Goal: Transaction & Acquisition: Obtain resource

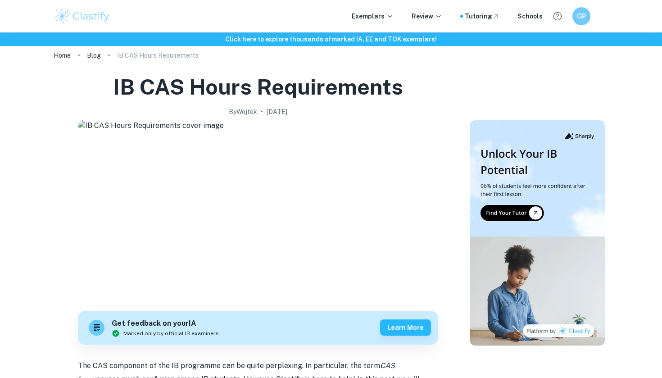
scroll to position [9, 0]
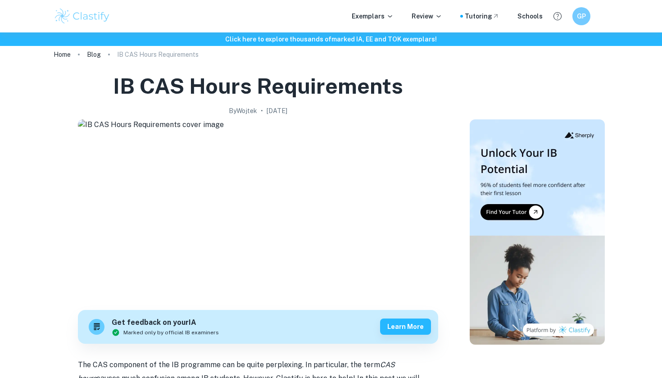
click at [177, 51] on p "IB CAS Hours Requirements" at bounding box center [157, 55] width 81 height 10
click at [96, 53] on link "Blog" at bounding box center [94, 54] width 14 height 13
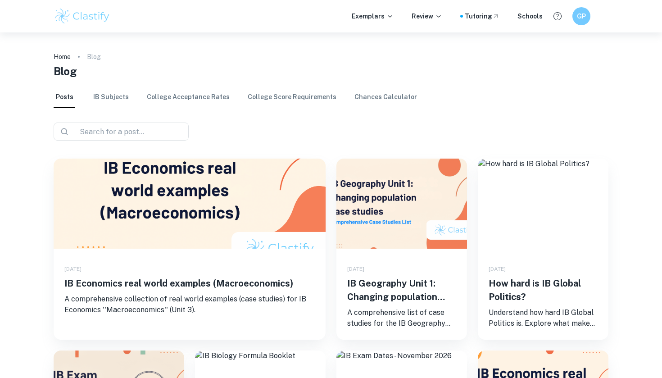
click at [102, 102] on link "IB Subjects" at bounding box center [111, 97] width 36 height 22
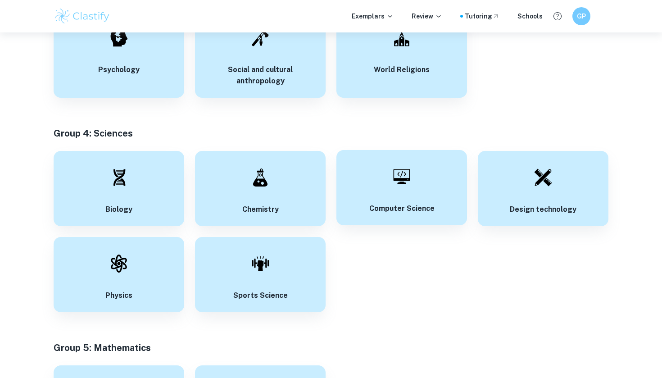
scroll to position [1424, 0]
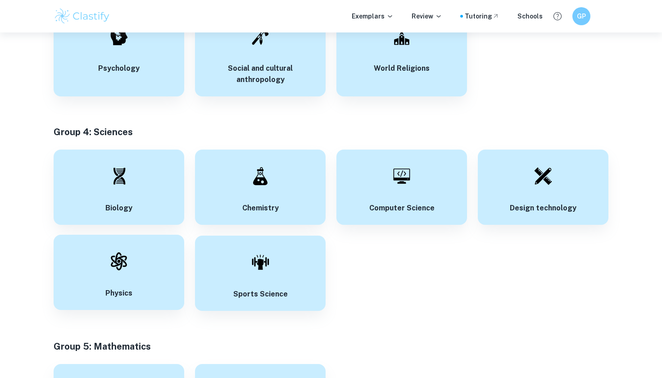
click at [149, 284] on div "Physics" at bounding box center [119, 271] width 131 height 75
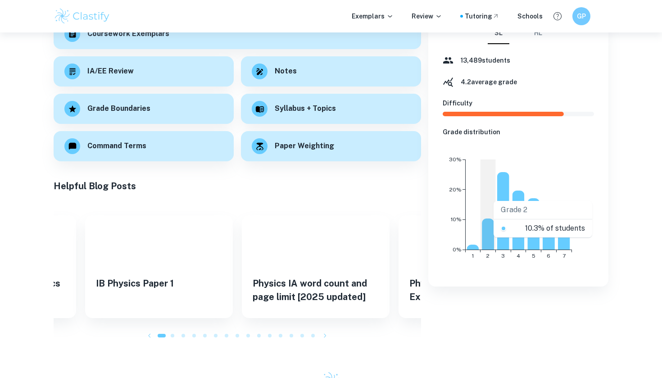
scroll to position [150, 0]
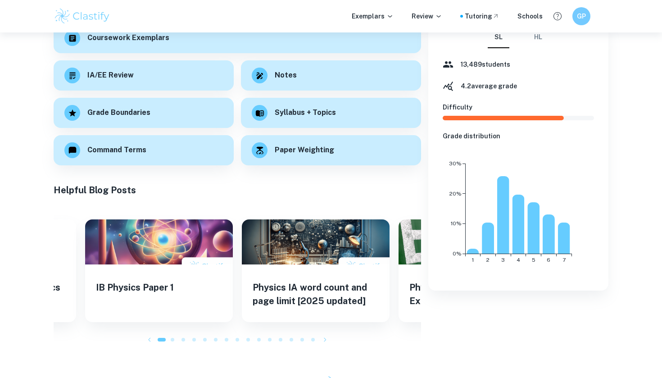
click at [521, 120] on span at bounding box center [487, 118] width 151 height 5
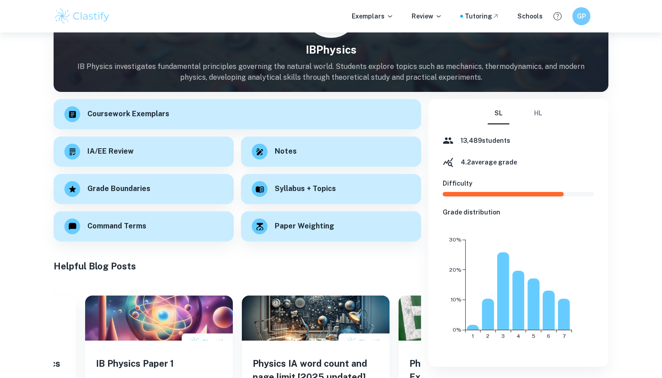
scroll to position [63, 0]
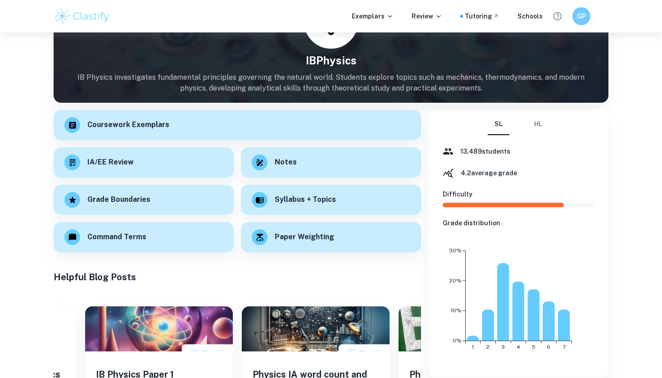
click at [538, 119] on button "HL" at bounding box center [538, 124] width 22 height 22
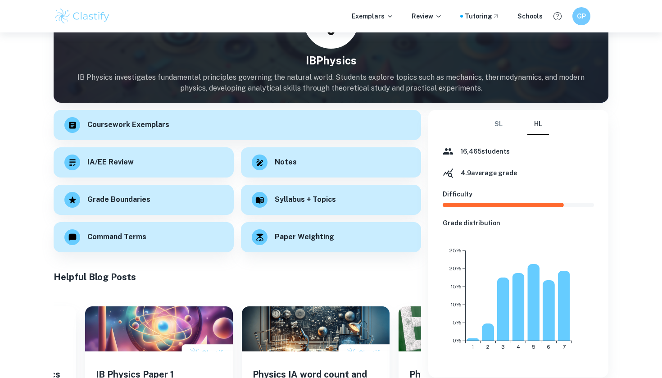
click at [501, 122] on button "SL" at bounding box center [498, 124] width 22 height 22
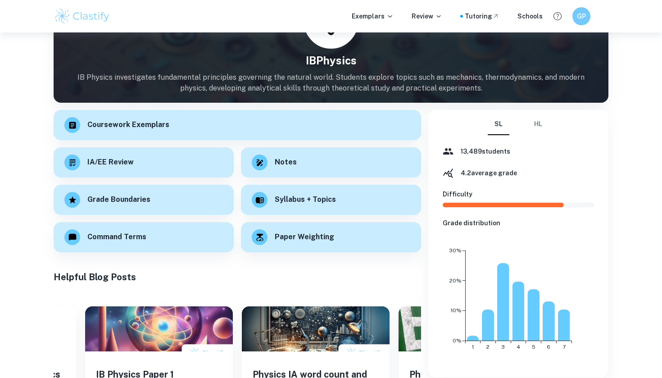
click at [538, 137] on div "SL HL 13,489 students 4.2 average grade Difficulty Grade distribution 1 2 3 4 5…" at bounding box center [517, 237] width 151 height 249
click at [538, 135] on div "SL HL 13,489 students 4.2 average grade Difficulty Grade distribution 1 2 3 4 5…" at bounding box center [517, 237] width 151 height 249
click at [538, 127] on button "HL" at bounding box center [538, 124] width 22 height 22
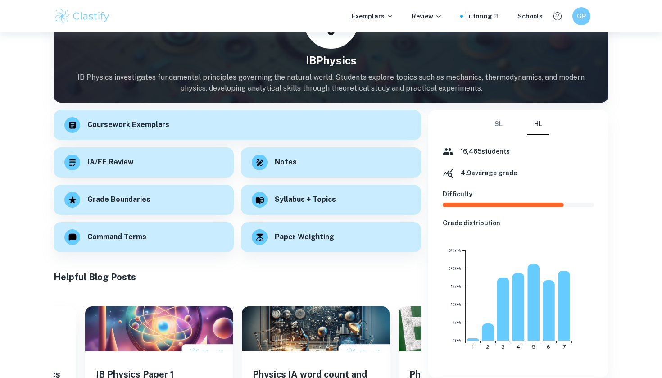
click at [491, 127] on button "SL" at bounding box center [498, 124] width 22 height 22
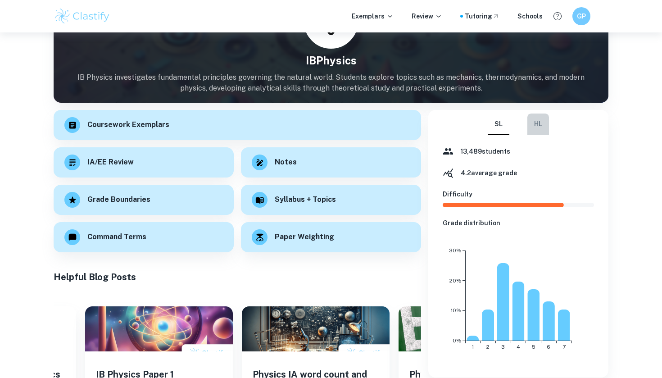
click at [540, 122] on button "HL" at bounding box center [538, 124] width 22 height 22
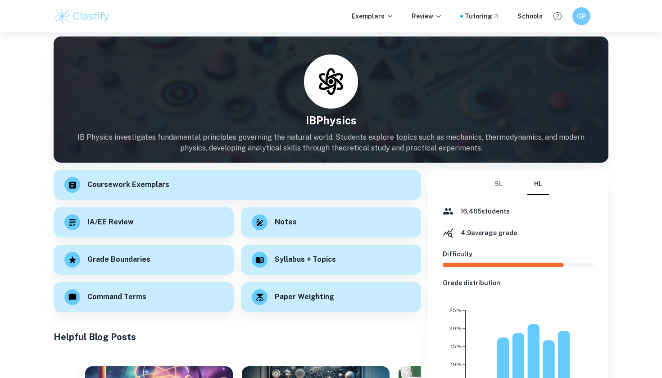
scroll to position [7, 0]
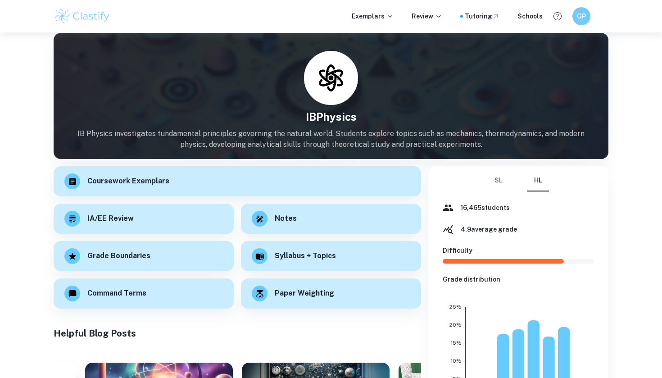
click at [500, 187] on button "SL" at bounding box center [498, 181] width 22 height 22
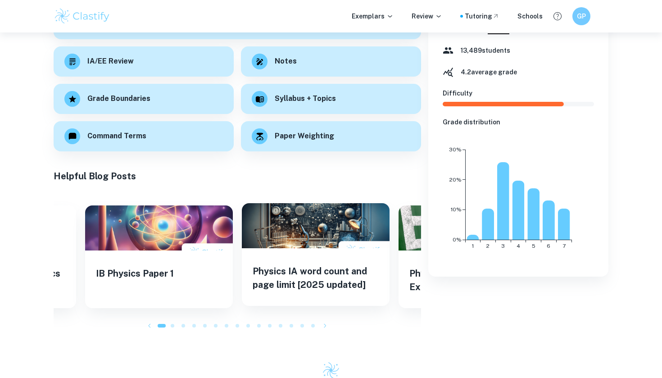
scroll to position [163, 0]
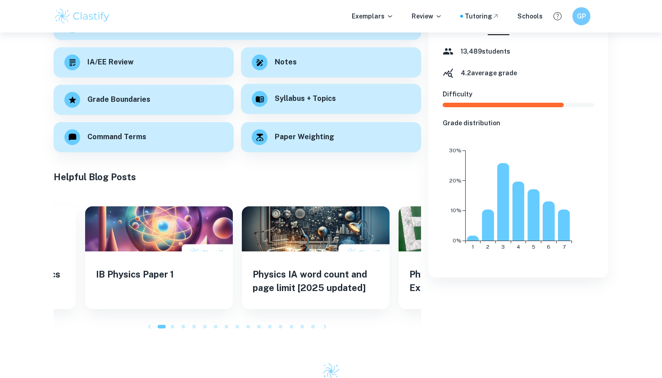
click at [348, 106] on div "Syllabus + Topics" at bounding box center [331, 99] width 180 height 30
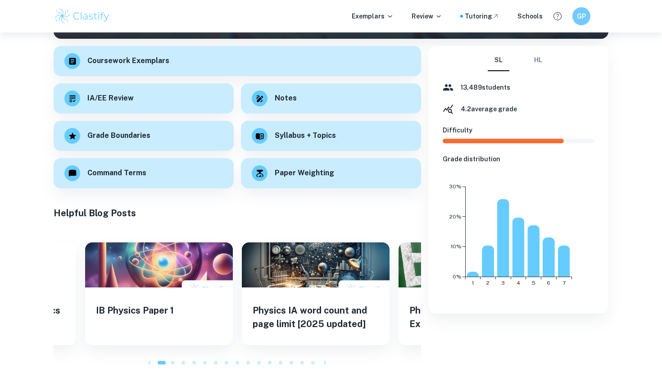
scroll to position [127, 0]
click at [518, 87] on div "13,489 students" at bounding box center [517, 87] width 151 height 11
click at [539, 60] on button "HL" at bounding box center [538, 61] width 22 height 22
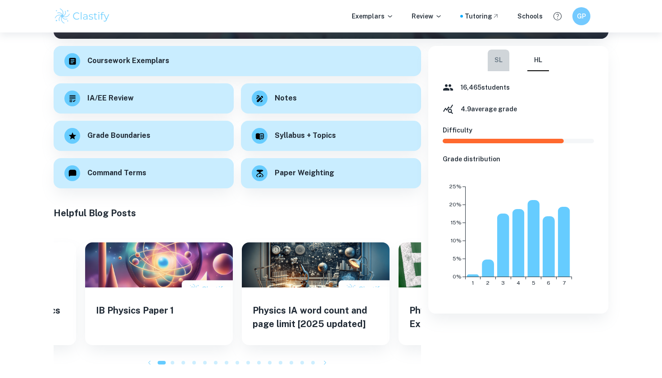
click at [500, 69] on button "SL" at bounding box center [498, 61] width 22 height 22
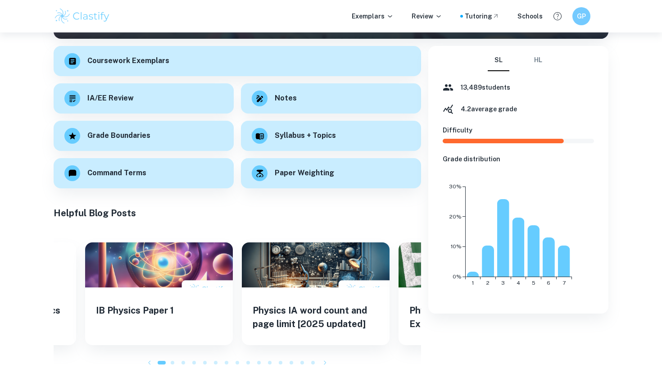
click at [542, 65] on button "HL" at bounding box center [538, 61] width 22 height 22
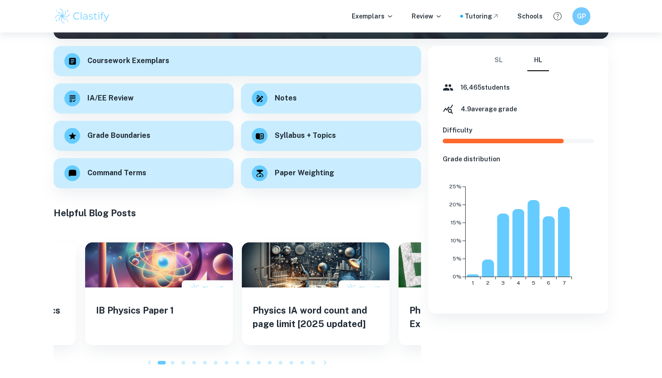
click at [451, 108] on icon at bounding box center [447, 109] width 11 height 11
click at [474, 108] on h6 "4.9 average grade" at bounding box center [488, 109] width 56 height 10
click at [473, 99] on div "16,465 students 4.9 average grade Difficulty Grade distribution 1 2 3 4 5 6 7 0…" at bounding box center [517, 190] width 151 height 217
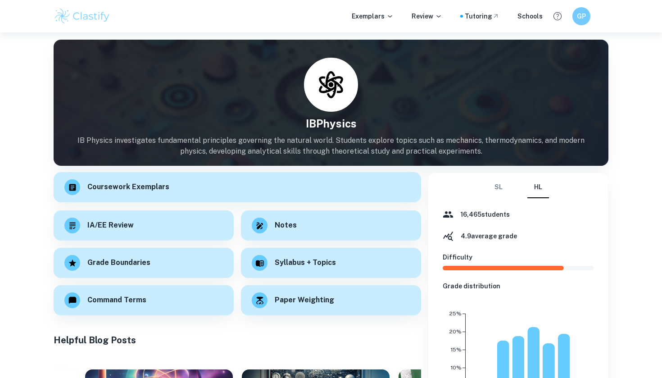
scroll to position [0, 0]
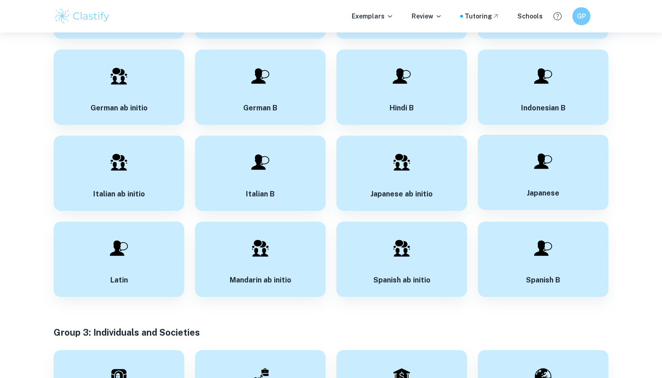
scroll to position [912, 0]
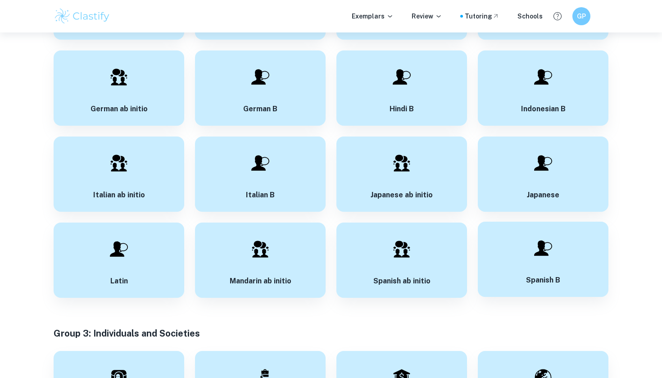
click at [546, 280] on h6 "Spanish B" at bounding box center [543, 280] width 34 height 11
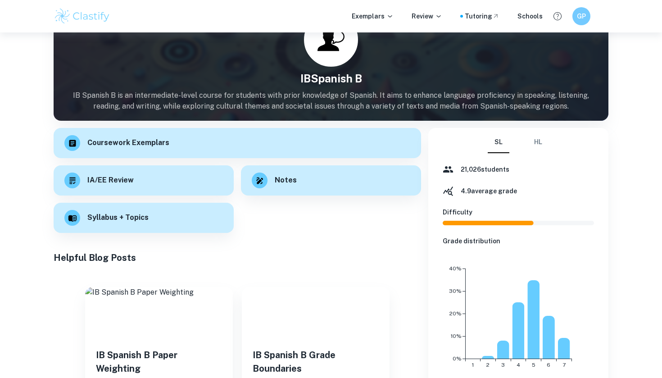
scroll to position [63, 0]
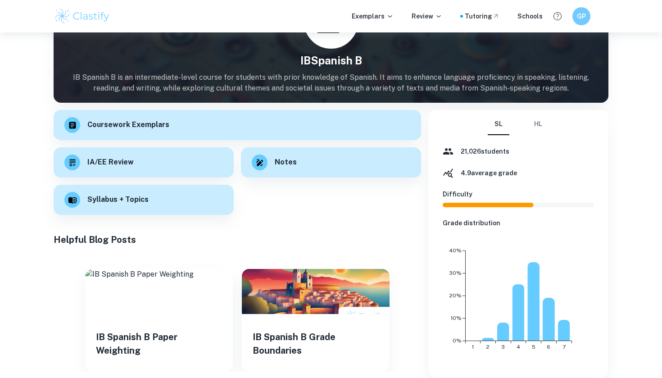
click at [531, 112] on div "SL HL 21,026 students 4.9 average grade Difficulty Grade distribution 1 2 3 4 5…" at bounding box center [518, 243] width 180 height 267
click at [532, 118] on button "HL" at bounding box center [538, 124] width 22 height 22
click at [503, 121] on button "SL" at bounding box center [498, 124] width 22 height 22
click at [528, 121] on button "HL" at bounding box center [538, 124] width 22 height 22
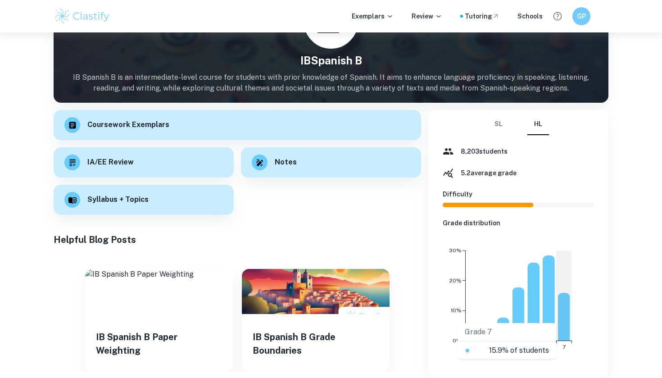
click at [563, 323] on rect at bounding box center [564, 317] width 12 height 48
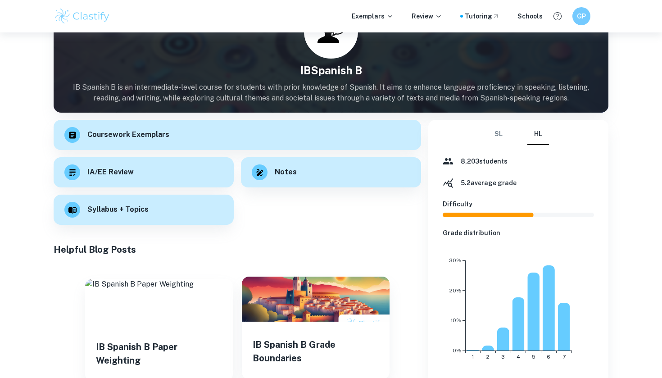
scroll to position [6, 0]
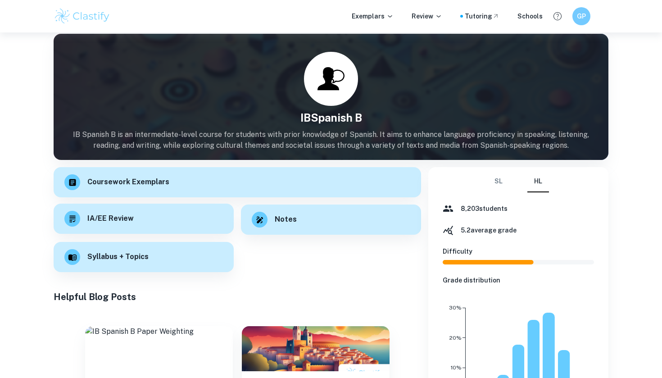
click at [191, 223] on div "IA/EE Review" at bounding box center [144, 218] width 180 height 30
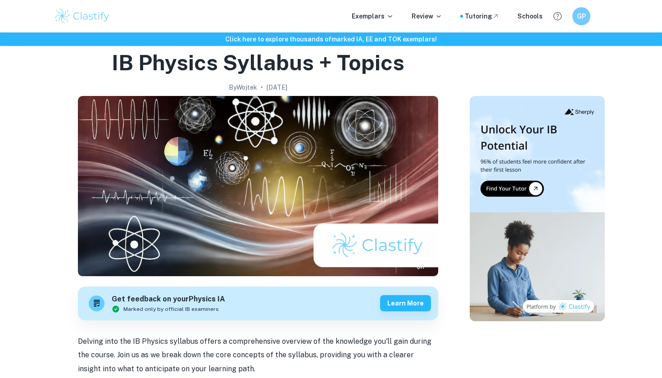
scroll to position [32, 0]
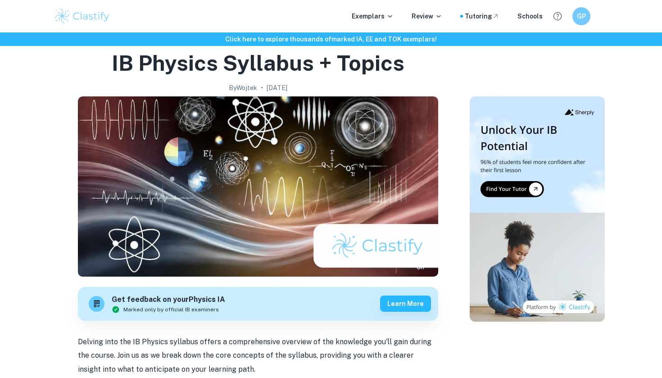
click at [532, 191] on img at bounding box center [536, 208] width 135 height 225
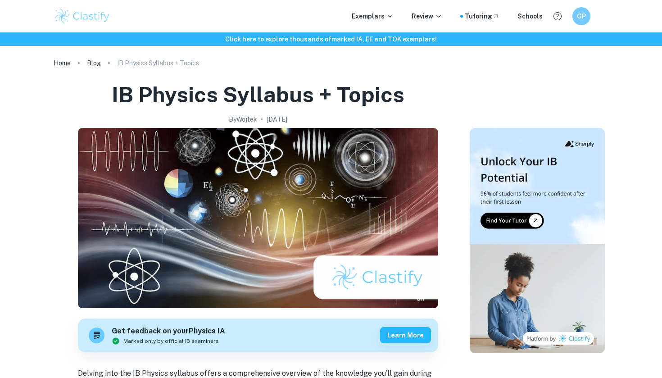
scroll to position [0, 0]
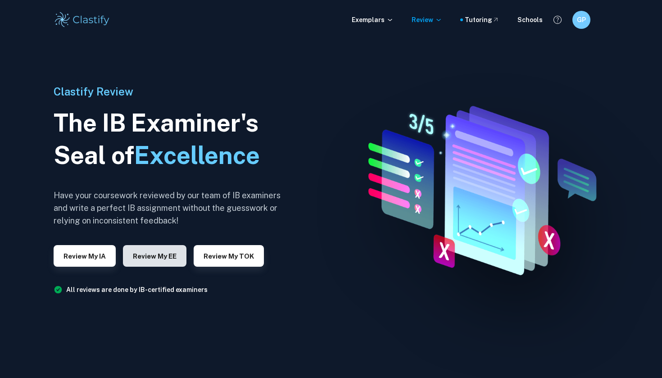
click at [158, 252] on button "Review my EE" at bounding box center [154, 256] width 63 height 22
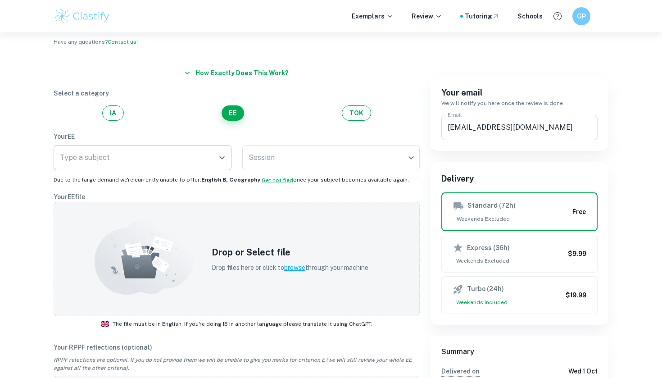
scroll to position [17, 0]
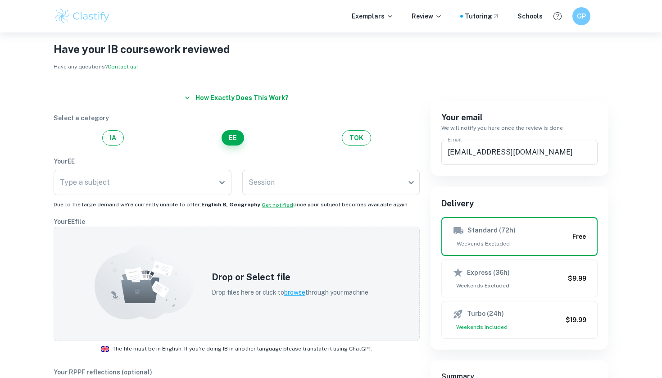
click at [358, 128] on div "Select a category IA EE TOK" at bounding box center [237, 129] width 366 height 32
click at [358, 149] on div "How exactly does this work? Select a category IA EE TOK Your EE Type a subject …" at bounding box center [231, 353] width 377 height 549
click at [358, 142] on button "TOK" at bounding box center [356, 137] width 29 height 15
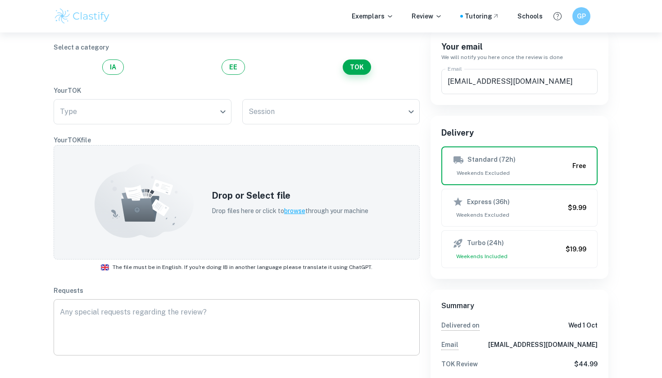
scroll to position [54, 0]
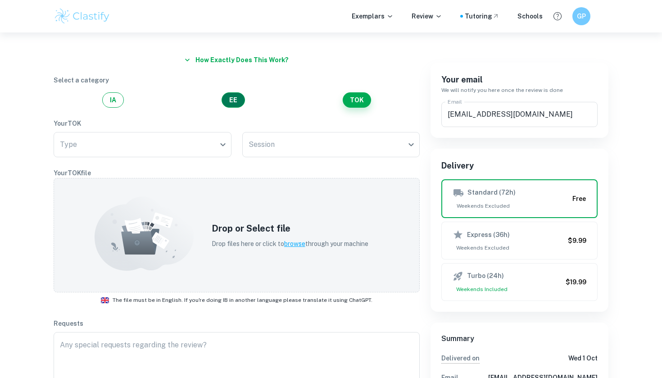
click at [236, 94] on button "EE" at bounding box center [232, 99] width 23 height 15
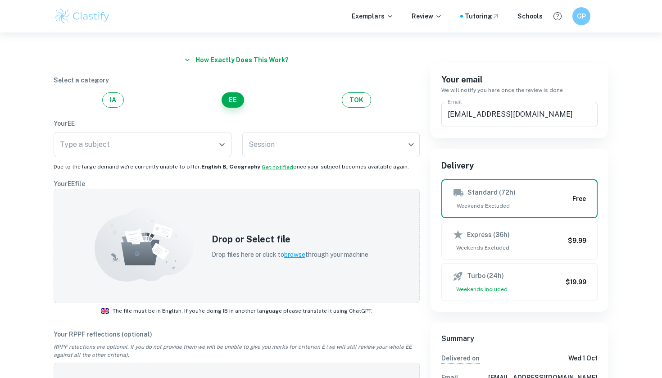
click at [127, 101] on div "IA EE TOK" at bounding box center [237, 99] width 366 height 15
click at [114, 99] on button "IA" at bounding box center [113, 99] width 22 height 15
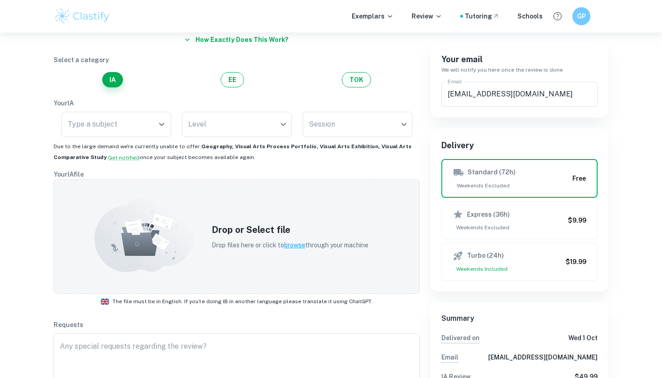
scroll to position [75, 0]
click at [230, 75] on button "EE" at bounding box center [232, 79] width 23 height 15
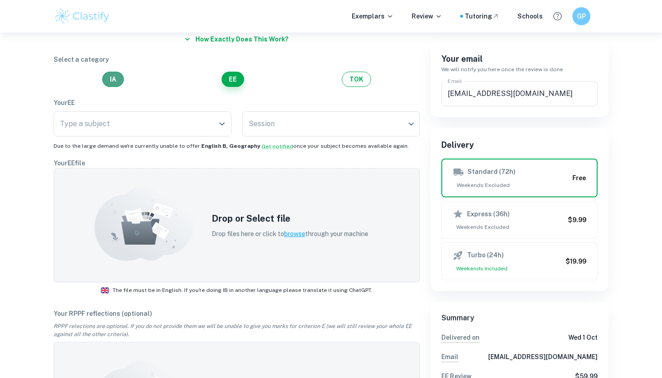
click at [108, 78] on button "IA" at bounding box center [113, 79] width 22 height 15
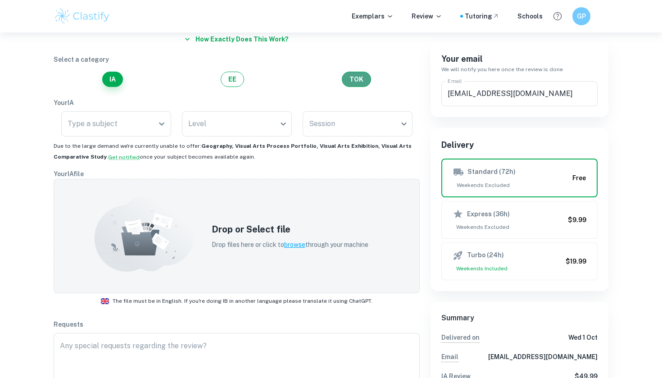
click at [361, 77] on button "TOK" at bounding box center [356, 79] width 29 height 15
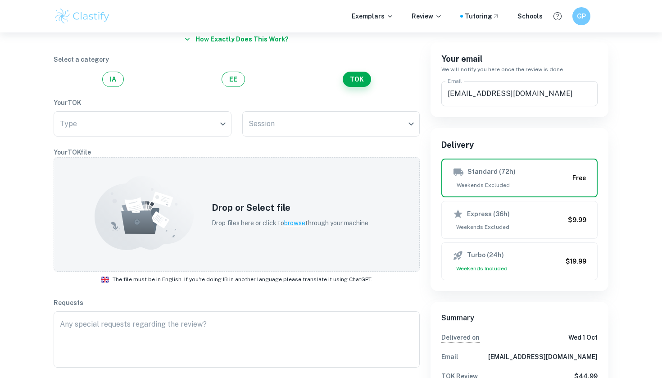
click at [125, 79] on div "IA EE TOK" at bounding box center [237, 79] width 366 height 15
click at [119, 79] on button "IA" at bounding box center [113, 79] width 22 height 15
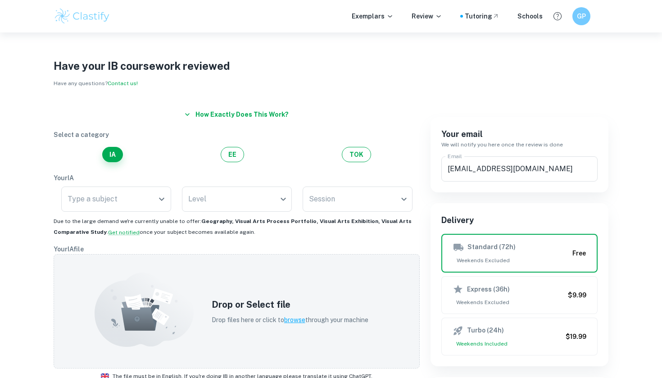
scroll to position [0, 0]
click at [226, 197] on body "We value your privacy We use cookies to enhance your browsing experience, serve…" at bounding box center [331, 221] width 662 height 378
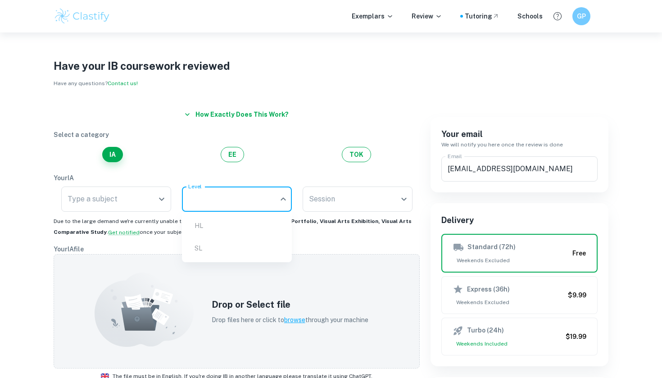
click at [226, 197] on div at bounding box center [331, 189] width 662 height 378
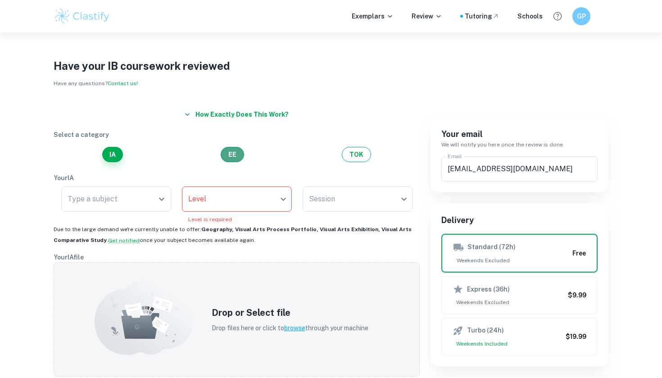
click at [235, 158] on button "EE" at bounding box center [232, 154] width 23 height 15
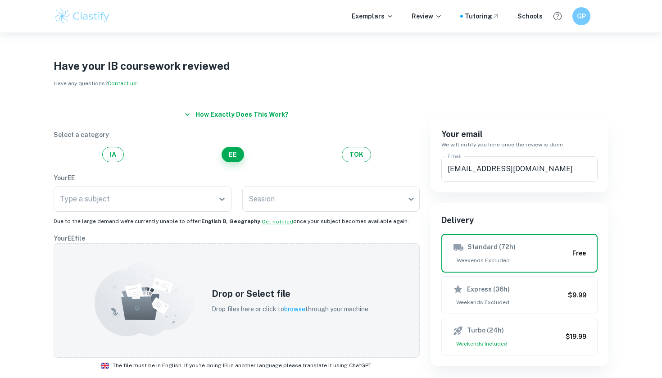
click at [266, 114] on button "How exactly does this work?" at bounding box center [236, 114] width 111 height 16
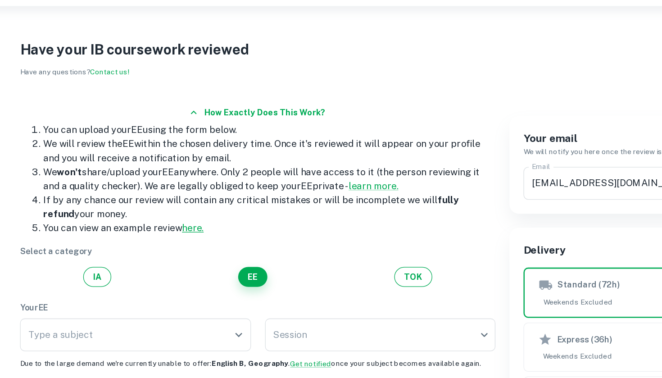
click at [178, 199] on link "here." at bounding box center [186, 203] width 17 height 9
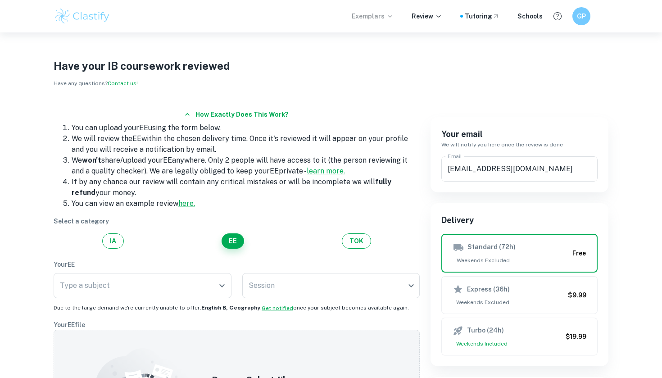
click at [381, 19] on p "Exemplars" at bounding box center [372, 16] width 42 height 10
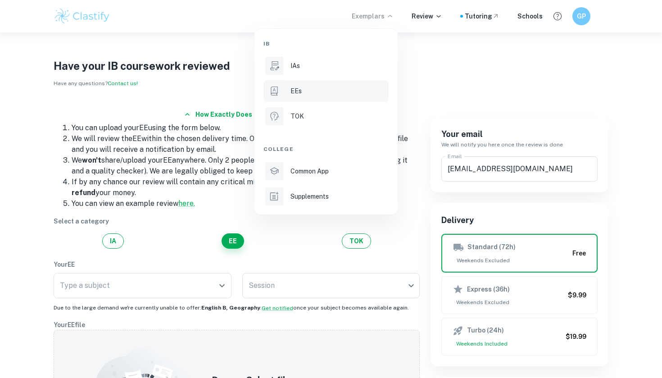
click at [338, 86] on div "EEs" at bounding box center [338, 91] width 96 height 10
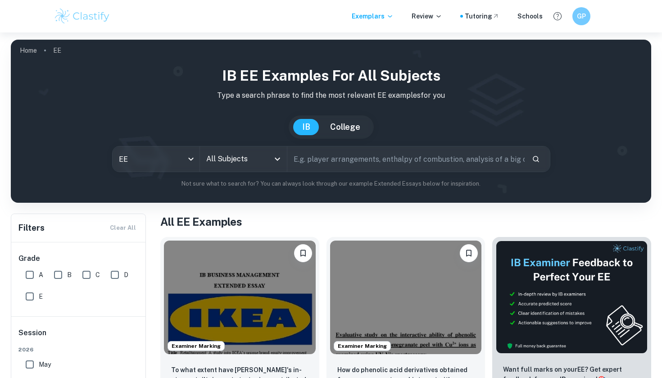
click at [341, 134] on button "College" at bounding box center [345, 127] width 48 height 16
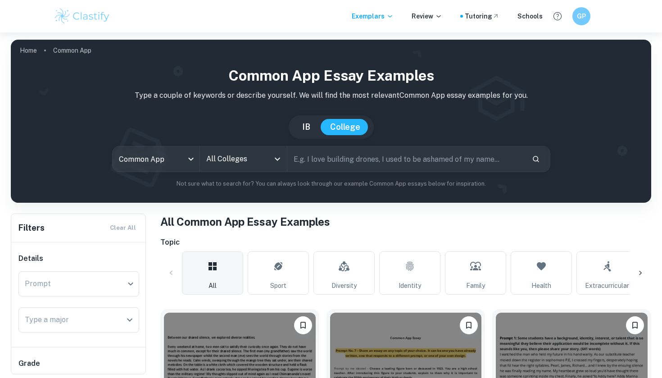
click at [302, 130] on button "IB" at bounding box center [306, 127] width 26 height 16
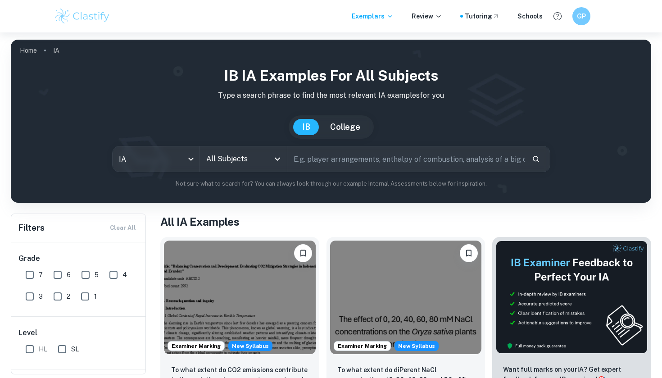
click at [337, 123] on button "College" at bounding box center [345, 127] width 48 height 16
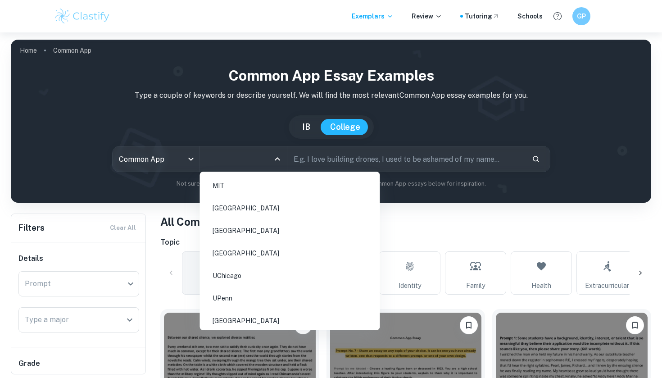
click at [266, 154] on input "All Colleges" at bounding box center [236, 158] width 65 height 17
click at [305, 127] on button "IB" at bounding box center [306, 127] width 26 height 16
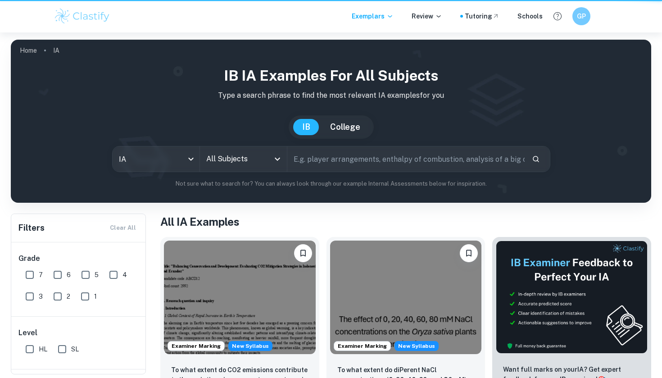
type input "ia"
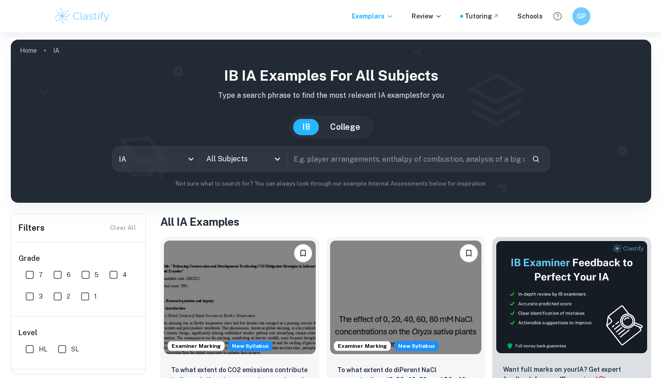
drag, startPoint x: 337, startPoint y: 163, endPoint x: 418, endPoint y: 82, distance: 114.2
click at [415, 90] on div "IB IA examples for all subjects Type a search phrase to find the most relevant …" at bounding box center [331, 126] width 626 height 123
click at [521, 164] on input "text" at bounding box center [405, 158] width 237 height 25
click at [511, 158] on input "text" at bounding box center [405, 158] width 237 height 25
